Goal: Information Seeking & Learning: Learn about a topic

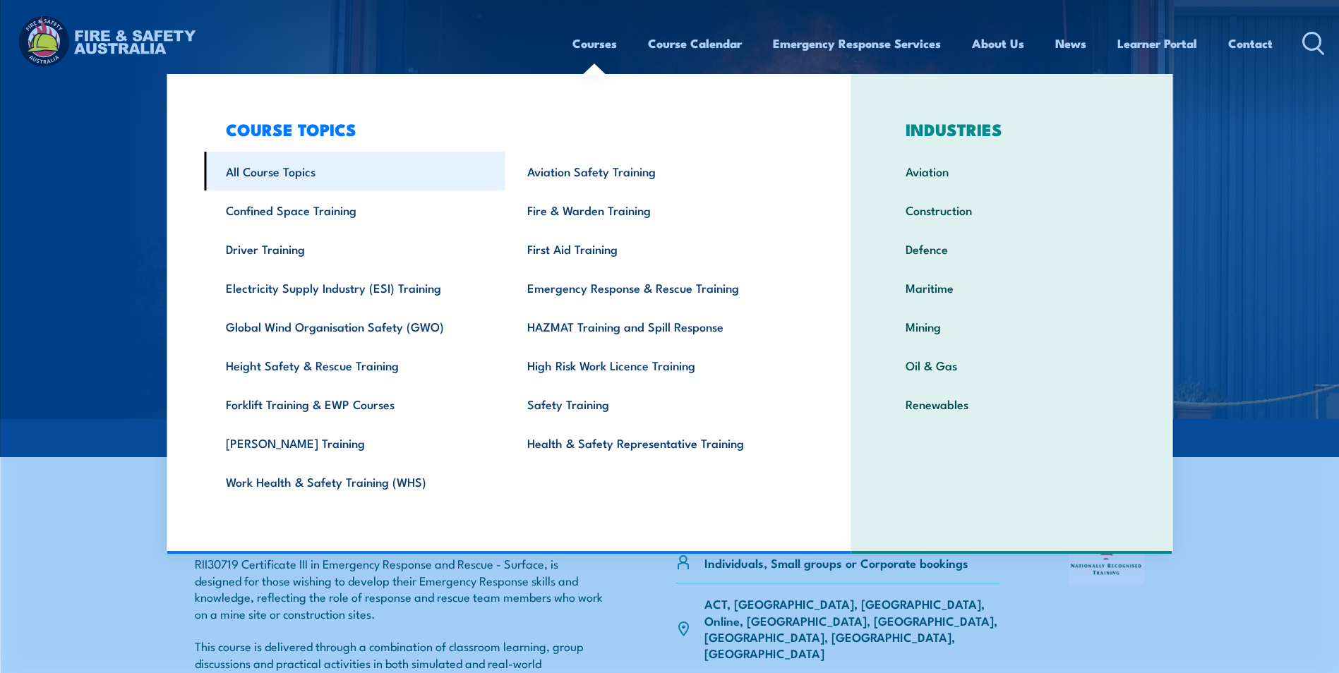
click at [286, 175] on link "All Course Topics" at bounding box center [354, 171] width 301 height 39
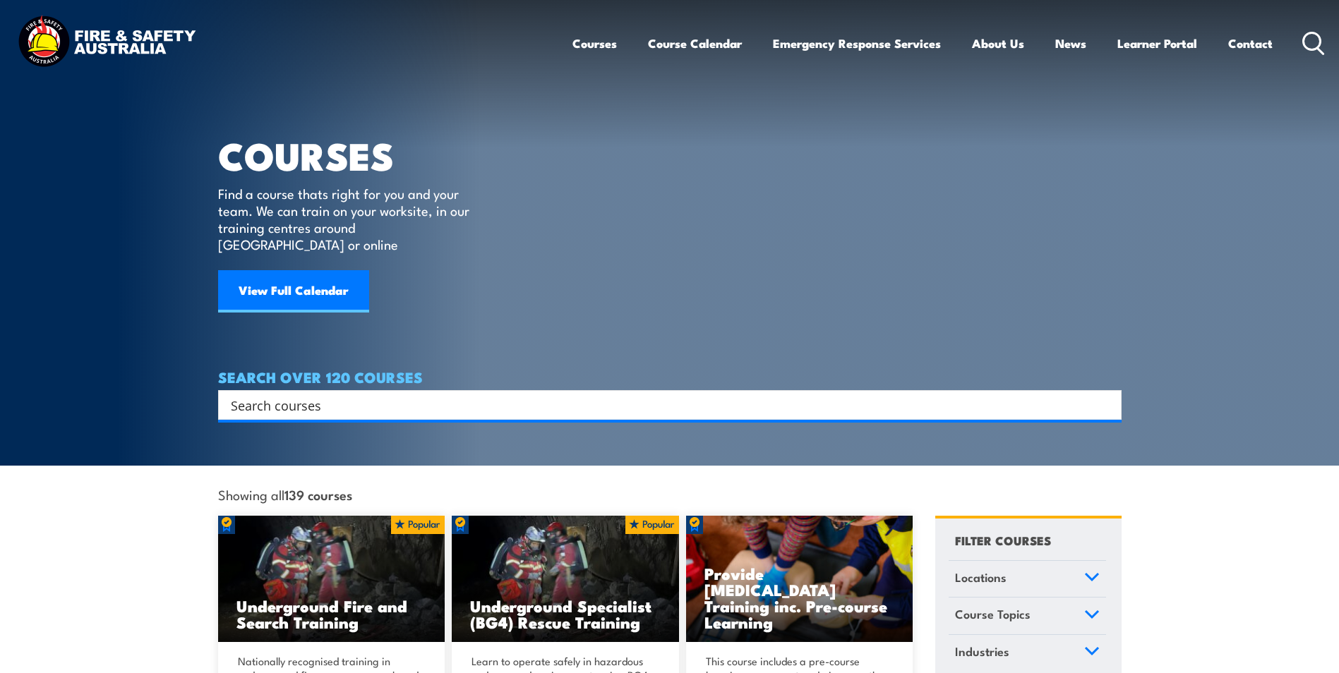
click at [306, 395] on input "Search input" at bounding box center [661, 405] width 860 height 21
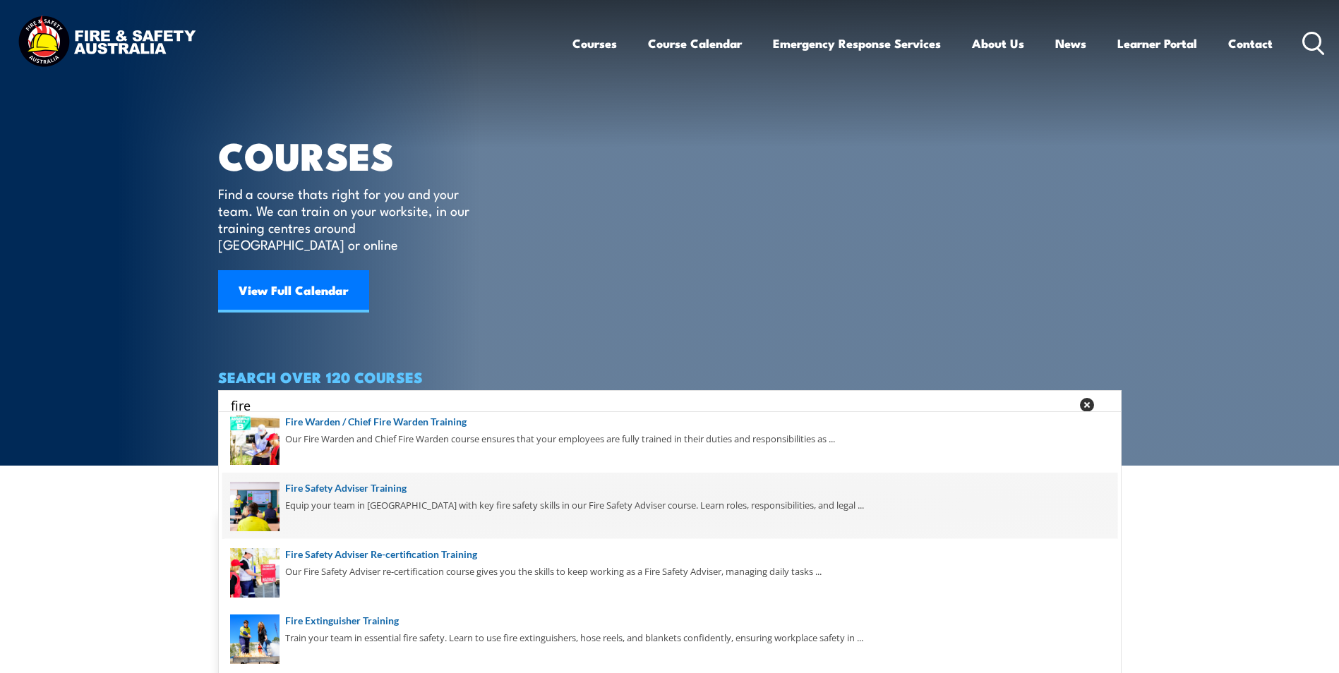
scroll to position [212, 0]
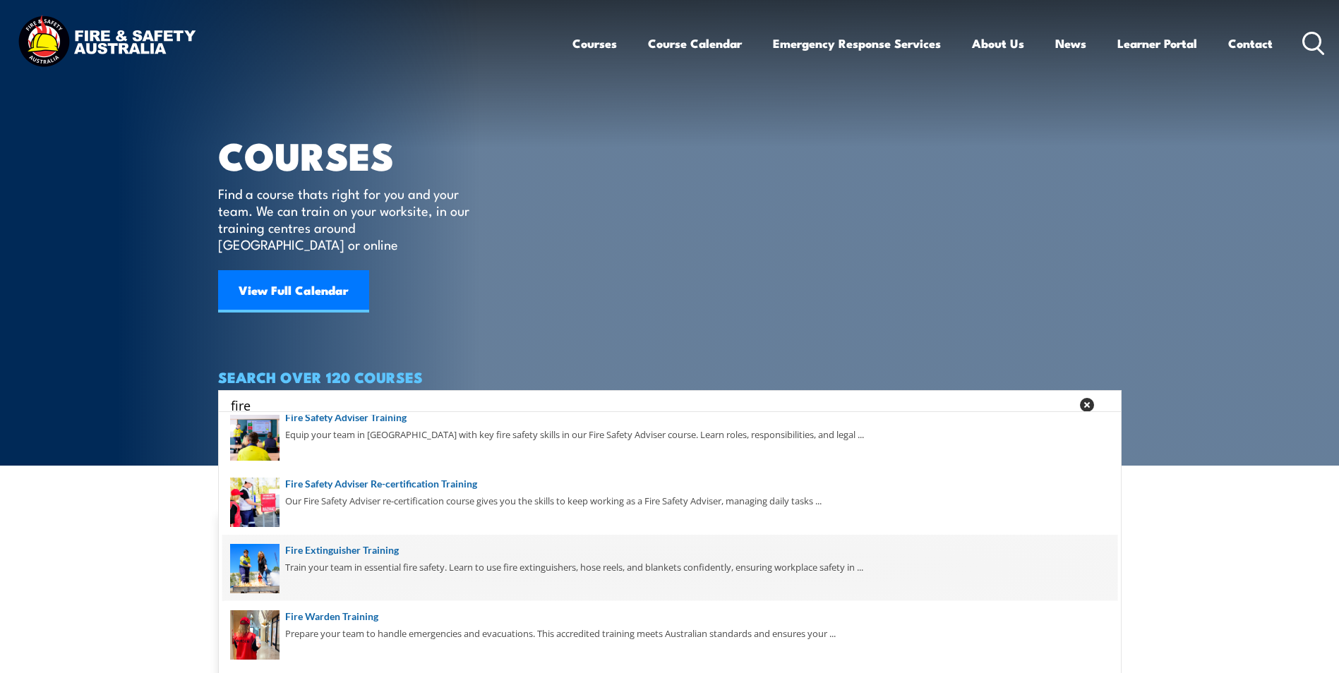
type input "fire"
click at [361, 546] on span at bounding box center [669, 568] width 895 height 66
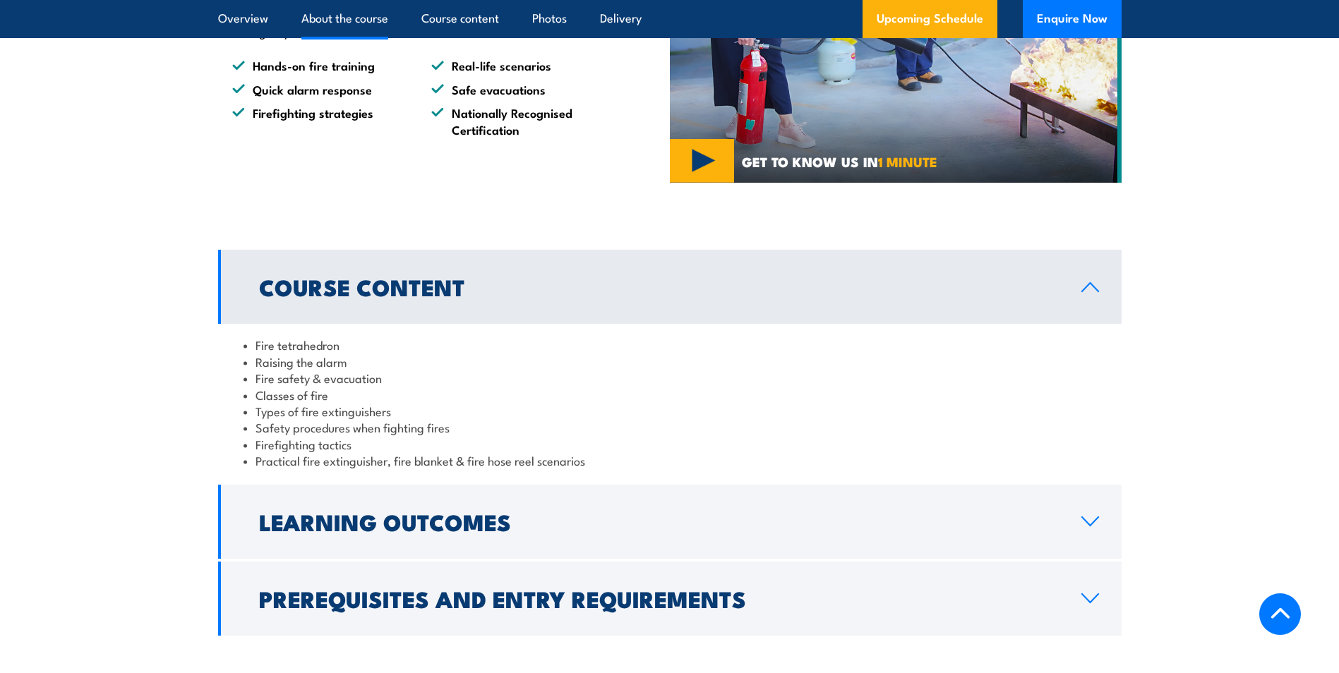
scroll to position [1129, 0]
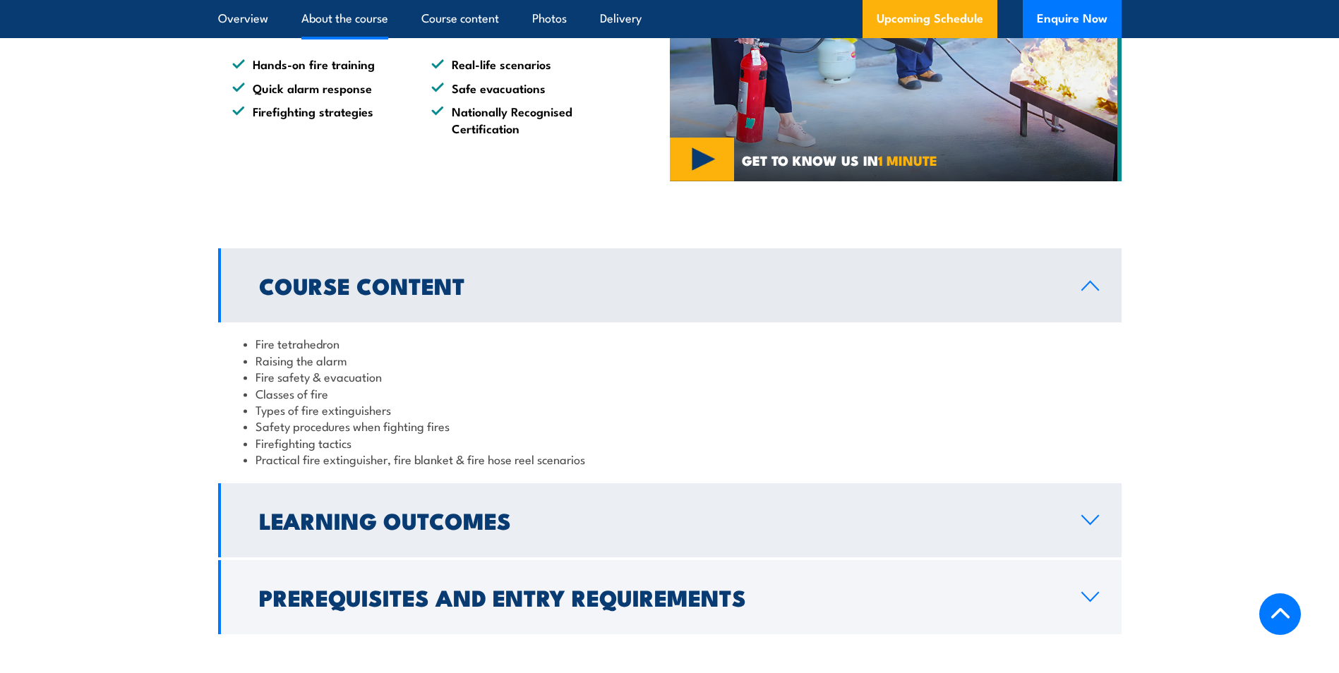
click at [1093, 522] on icon at bounding box center [1090, 520] width 16 height 8
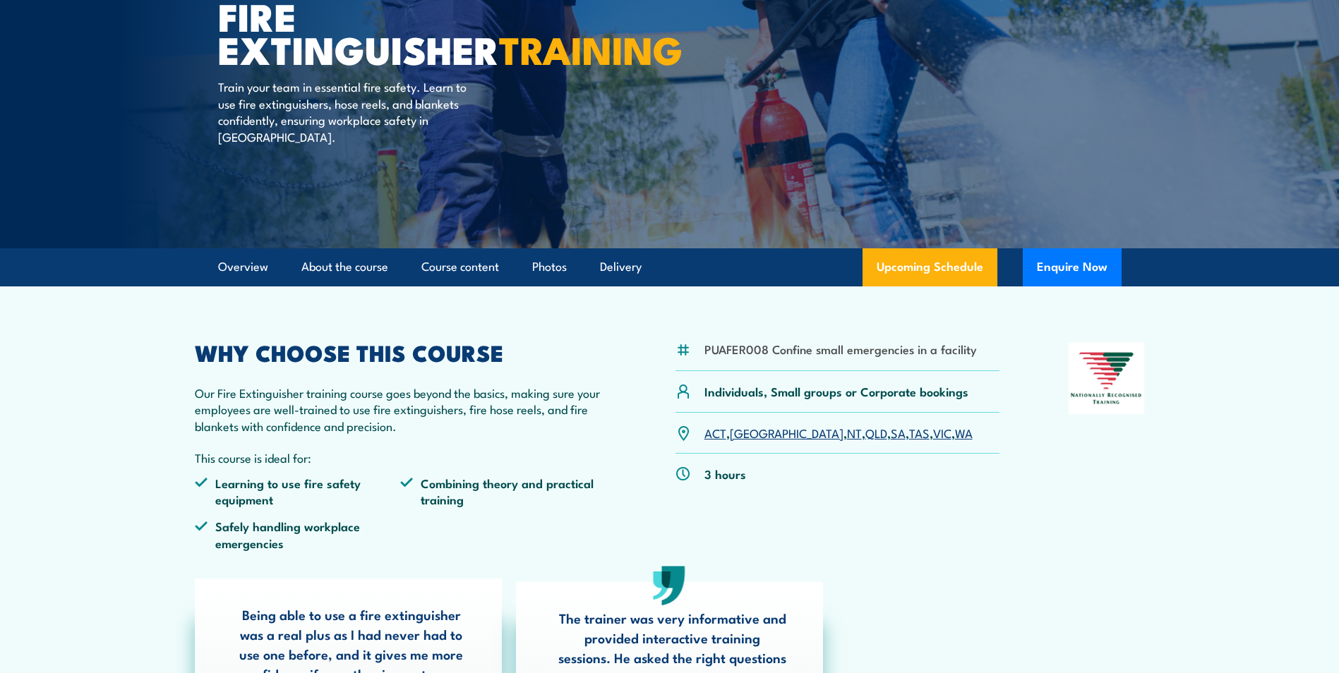
scroll to position [0, 0]
